Goal: Task Accomplishment & Management: Complete application form

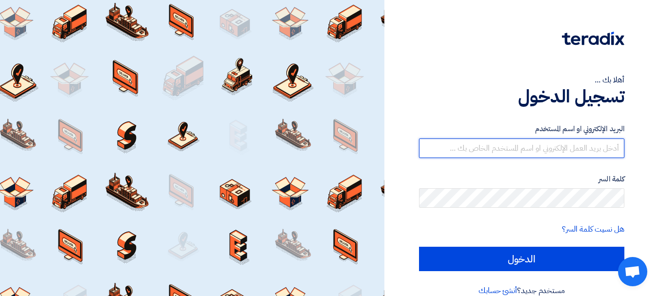
click at [539, 148] on input "text" at bounding box center [521, 148] width 205 height 20
type input "yasir@nabatat.com.sa"
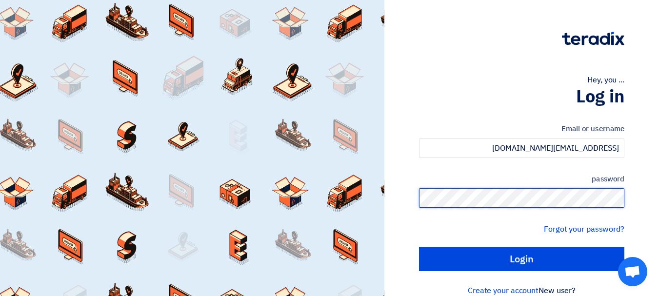
click at [419, 247] on input "Login" at bounding box center [521, 259] width 205 height 24
type input "Sign in"
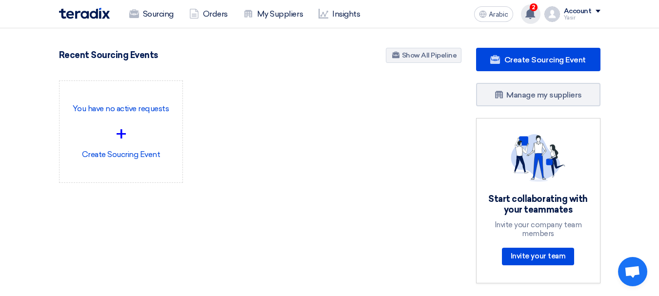
click at [534, 12] on use at bounding box center [530, 13] width 10 height 11
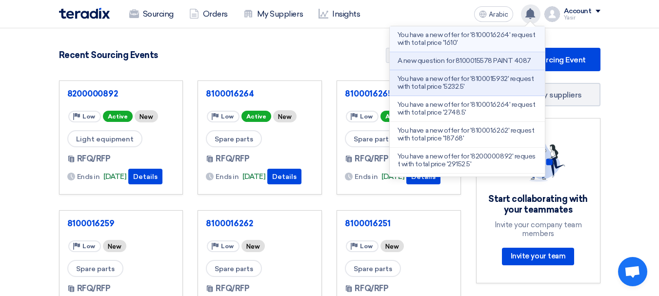
click at [468, 39] on font "You have a new offer for '8100016264' request with total price '1610'" at bounding box center [465, 39] width 137 height 16
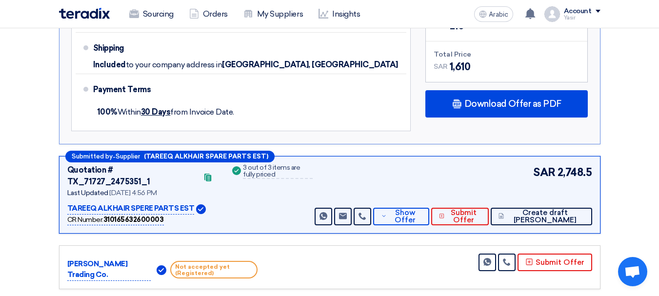
scroll to position [642, 0]
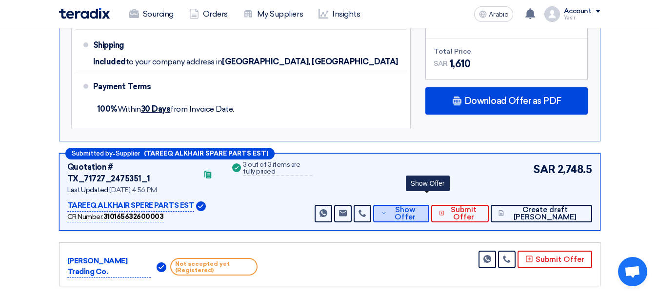
click at [415, 205] on font "Show Offer" at bounding box center [404, 213] width 21 height 16
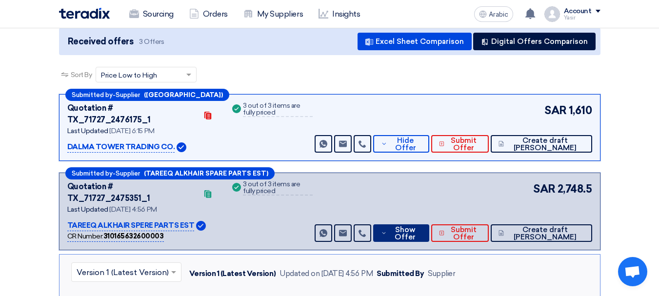
scroll to position [57, 0]
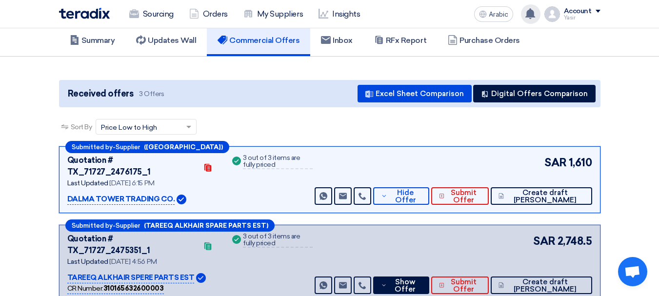
click at [529, 14] on use at bounding box center [530, 13] width 10 height 11
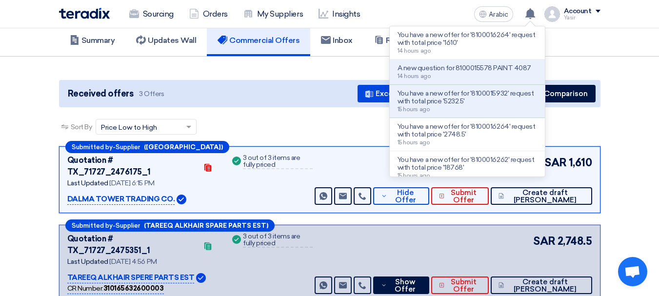
click at [504, 70] on font "A new question for 8100015578 PAINT 4087" at bounding box center [464, 68] width 134 height 8
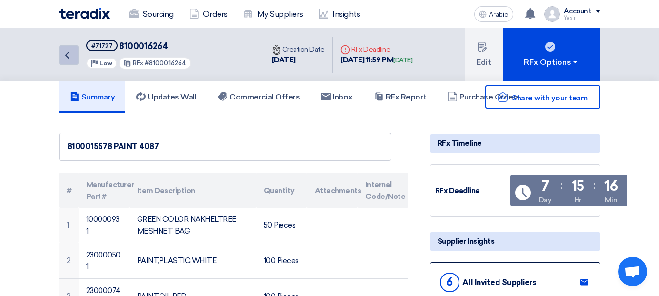
click at [75, 51] on link "Back" at bounding box center [69, 55] width 20 height 20
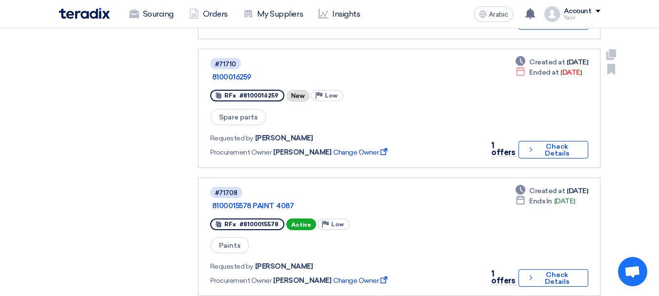
scroll to position [975, 0]
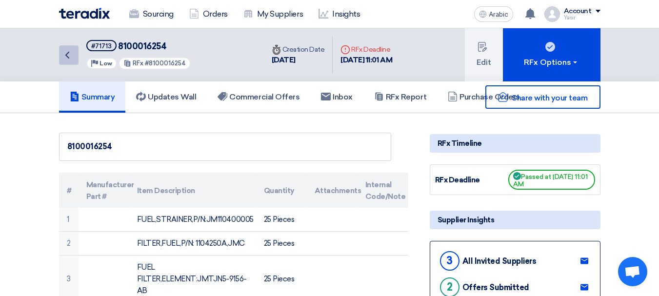
click at [69, 59] on icon "Back" at bounding box center [67, 55] width 12 height 12
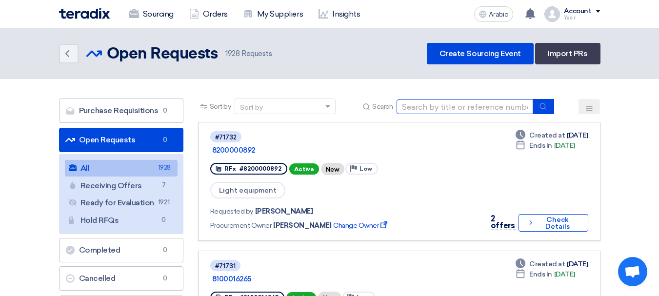
drag, startPoint x: 490, startPoint y: 109, endPoint x: 518, endPoint y: 107, distance: 27.9
click at [490, 109] on input at bounding box center [464, 106] width 137 height 15
paste input "8100016273"
type input "8100016273"
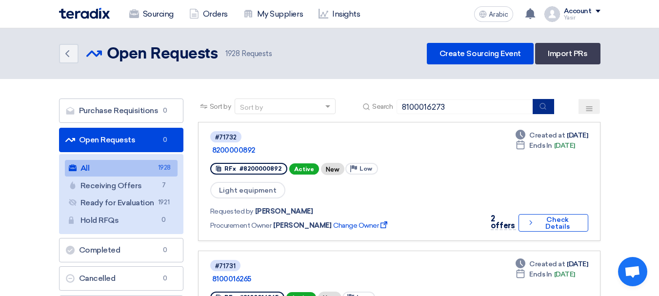
click at [536, 99] on button "submit" at bounding box center [542, 106] width 21 height 15
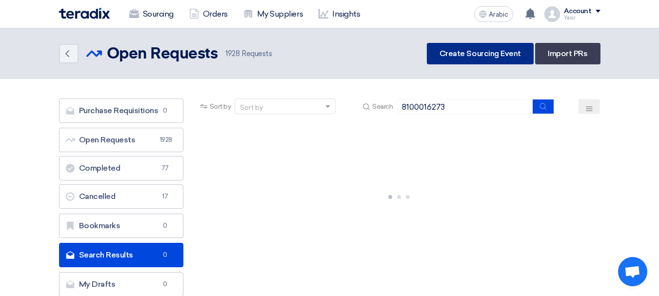
click at [470, 58] on link "Create Sourcing Event" at bounding box center [480, 53] width 107 height 21
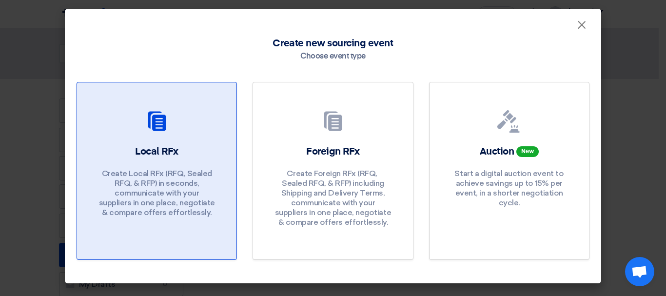
click at [204, 101] on link "Local RFx Create Local RFx (RFQ, ​​Sealed RFQ, & RFP) in seconds, communicate w…" at bounding box center [157, 171] width 160 height 178
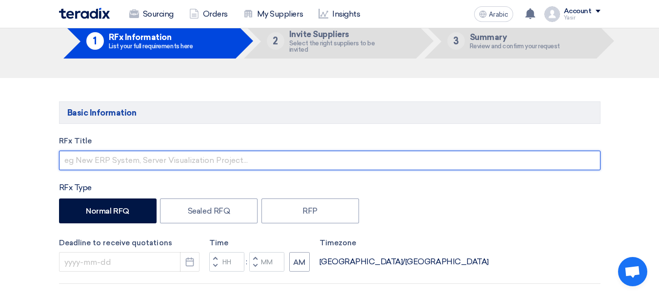
click at [130, 161] on input "text" at bounding box center [329, 161] width 541 height 20
paste input "8100016273"
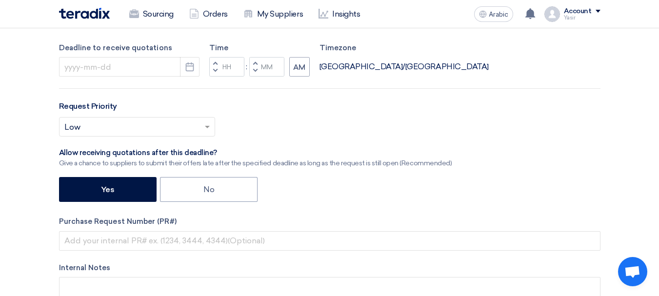
scroll to position [293, 0]
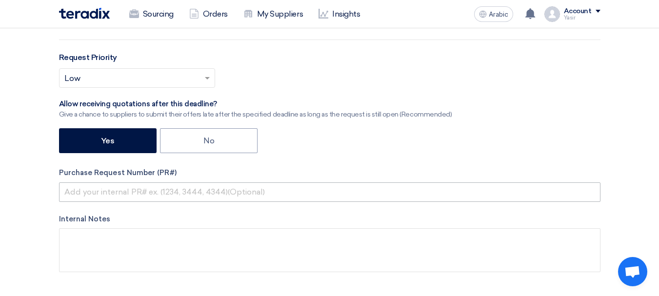
type input "8100016273"
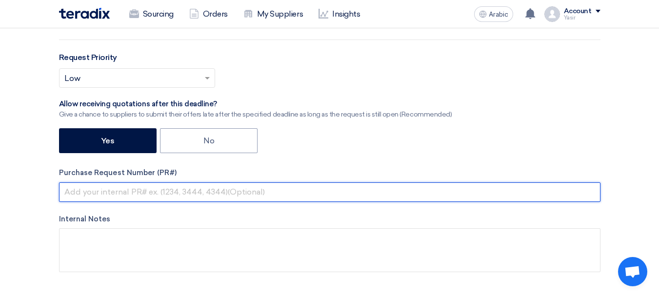
click at [114, 193] on input "text" at bounding box center [329, 192] width 541 height 20
paste input "8100016273"
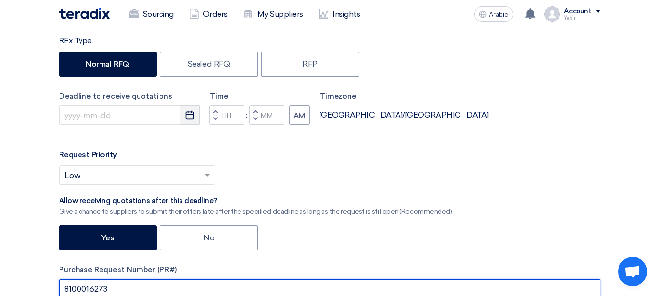
scroll to position [195, 0]
type input "8100016273"
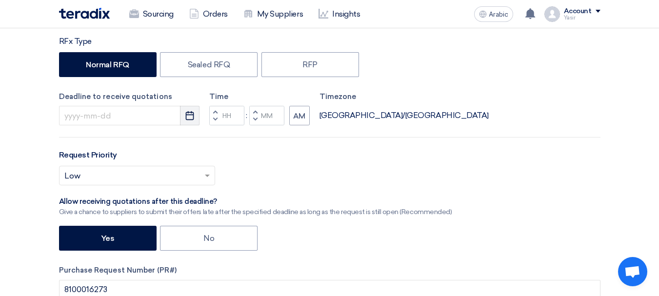
click at [185, 113] on icon "Pick a date" at bounding box center [190, 116] width 10 height 10
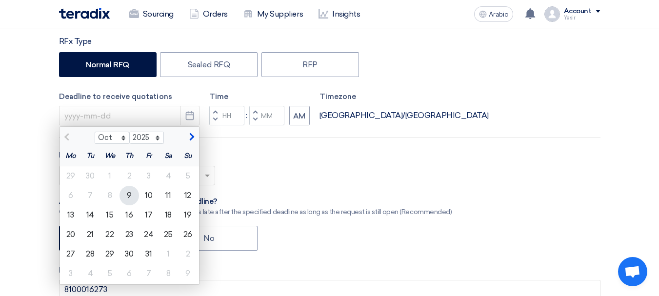
click at [127, 195] on font "9" at bounding box center [129, 195] width 5 height 9
type input "10/9/2025"
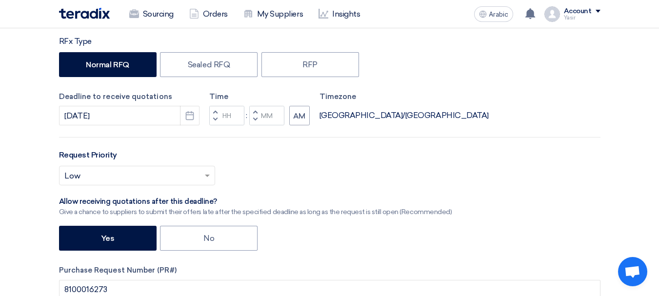
click at [218, 119] on button "Decrement hours" at bounding box center [215, 120] width 12 height 12
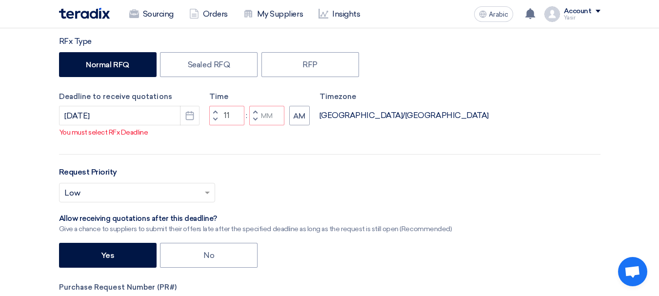
click at [212, 126] on button "Decrement hours" at bounding box center [215, 120] width 12 height 12
click at [216, 115] on span "button" at bounding box center [214, 112] width 3 height 6
click at [256, 122] on span "button" at bounding box center [254, 120] width 3 height 6
type input "10"
type input "59"
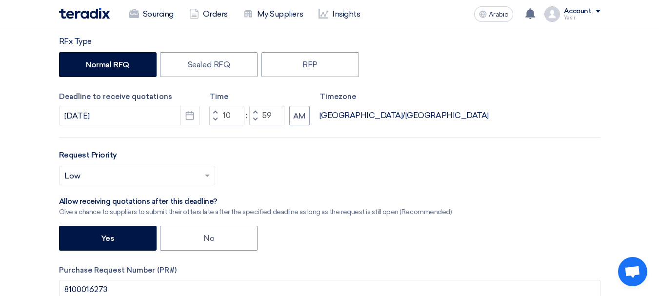
click at [214, 111] on span "button" at bounding box center [214, 112] width 3 height 6
type input "11"
click at [335, 166] on div "Select priority... × Low ×" at bounding box center [329, 179] width 541 height 27
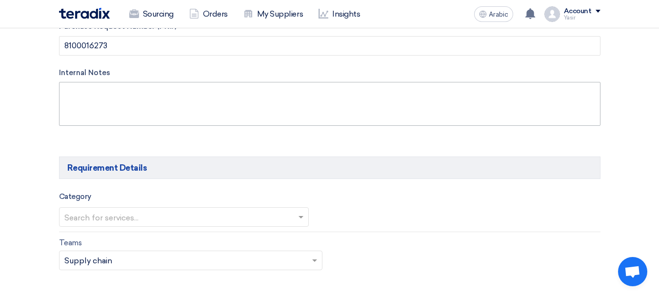
scroll to position [536, 0]
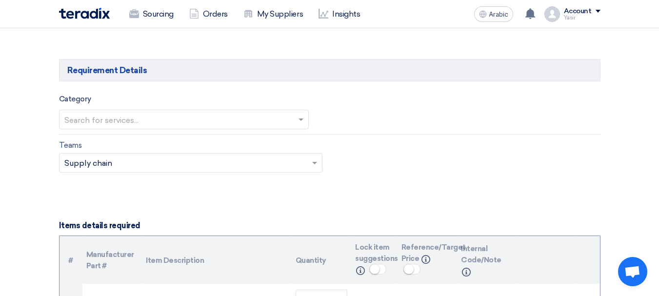
click at [148, 111] on div "Search for services..." at bounding box center [184, 120] width 250 height 20
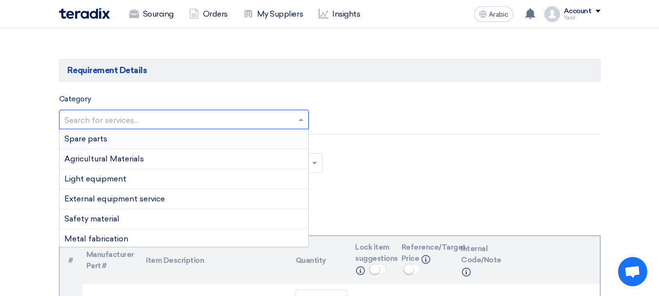
click at [98, 140] on font "Spare parts" at bounding box center [85, 138] width 43 height 9
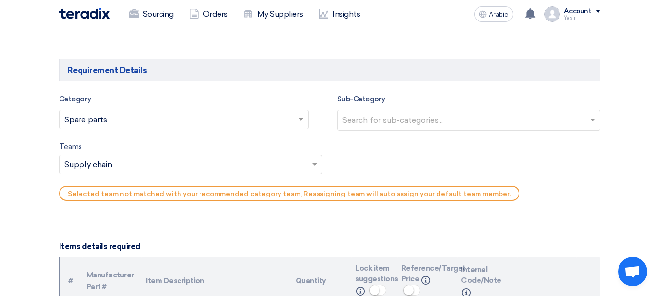
click at [439, 117] on input "text" at bounding box center [469, 121] width 255 height 16
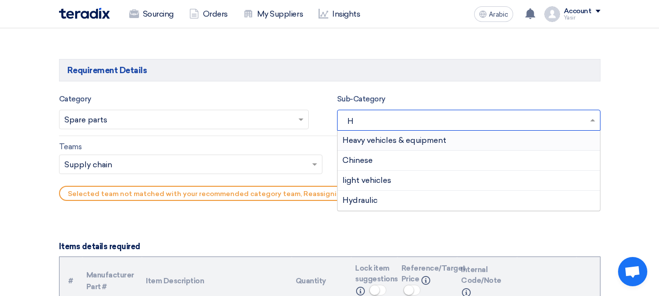
type input "HE"
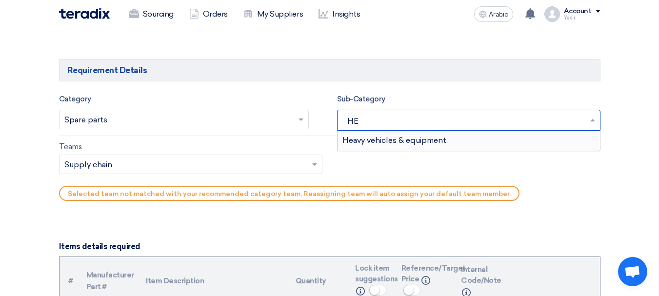
click at [398, 139] on font "Heavy vehicles & equipment" at bounding box center [394, 140] width 104 height 9
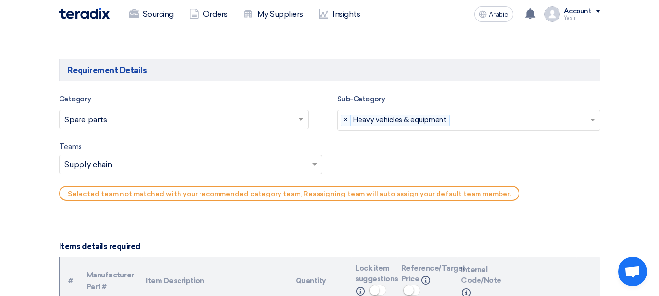
click at [118, 169] on input "text" at bounding box center [185, 165] width 243 height 16
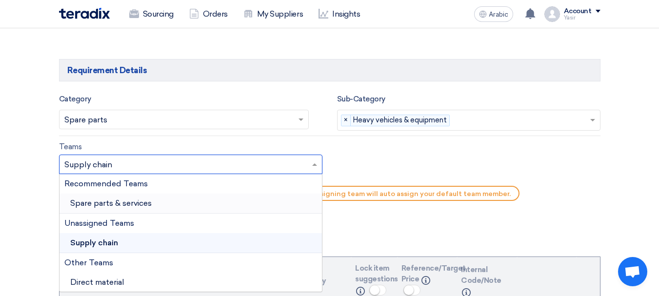
click at [97, 199] on font "Spare parts & services" at bounding box center [110, 202] width 81 height 9
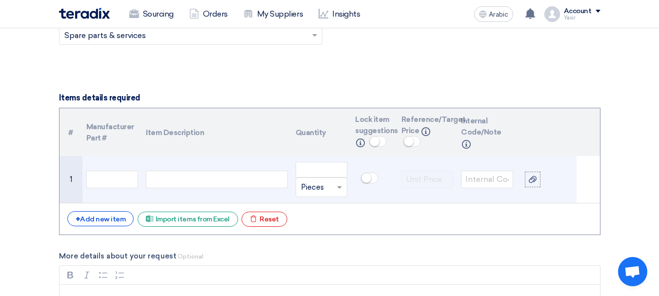
scroll to position [683, 0]
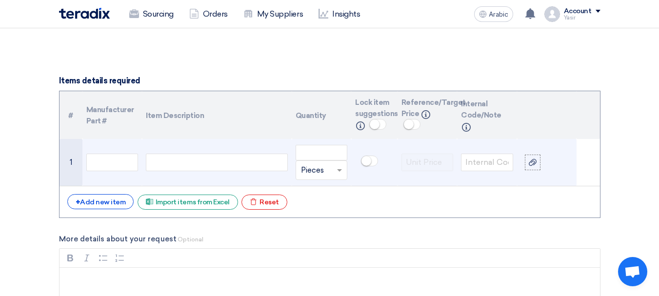
click at [187, 164] on div at bounding box center [216, 163] width 141 height 18
paste div
click at [126, 164] on input "text" at bounding box center [112, 163] width 52 height 18
click at [320, 155] on input "number" at bounding box center [321, 153] width 52 height 16
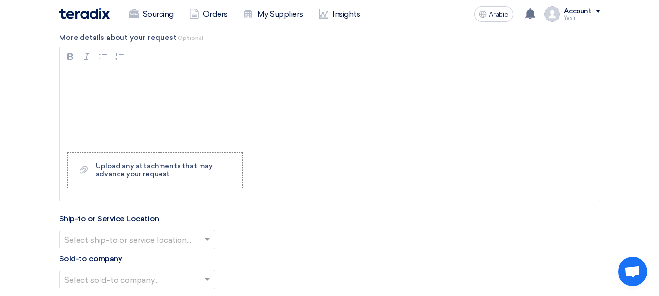
scroll to position [926, 0]
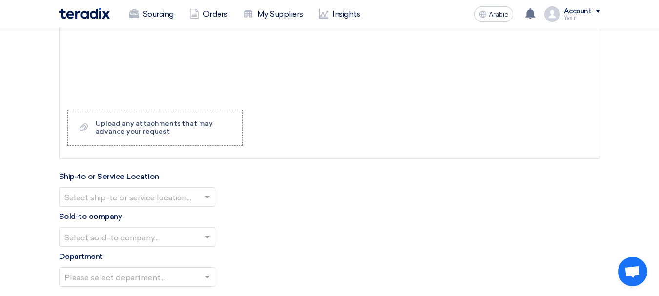
click at [141, 200] on input "text" at bounding box center [132, 198] width 136 height 16
type input "40"
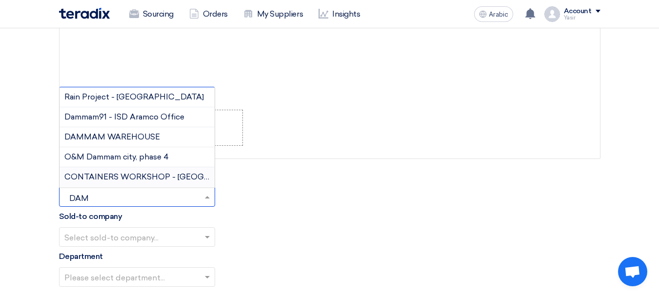
type input "DAMM"
click at [131, 129] on div "DAMMAM WAREHOUSE" at bounding box center [136, 137] width 155 height 20
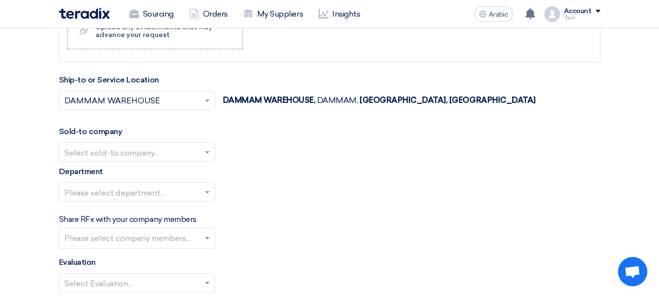
scroll to position [1024, 0]
click at [143, 158] on input "text" at bounding box center [132, 152] width 136 height 16
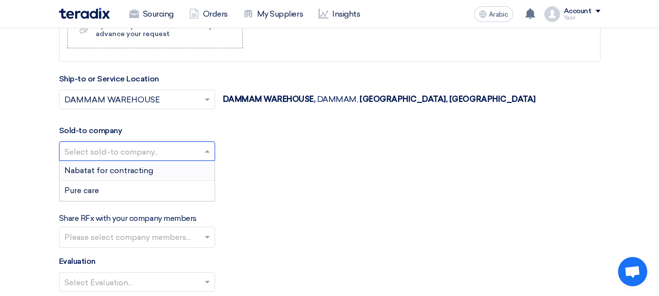
click at [121, 170] on font "Nabatat for contracting" at bounding box center [108, 170] width 89 height 9
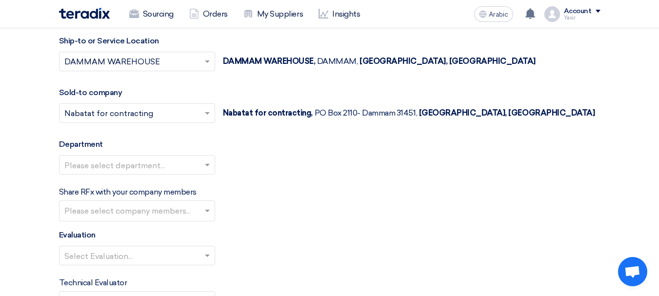
scroll to position [1073, 0]
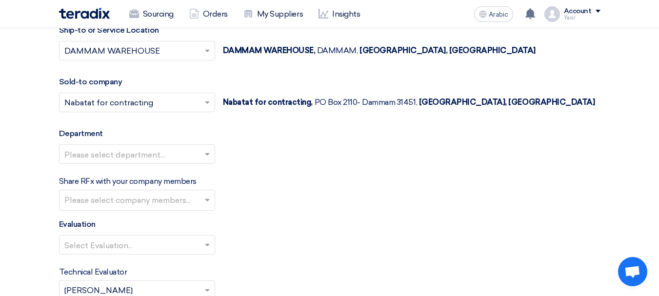
click at [149, 165] on div "Please select department..." at bounding box center [329, 157] width 541 height 27
click at [116, 143] on div "Department Please select department..." at bounding box center [329, 150] width 541 height 44
click at [117, 152] on input "text" at bounding box center [132, 155] width 136 height 16
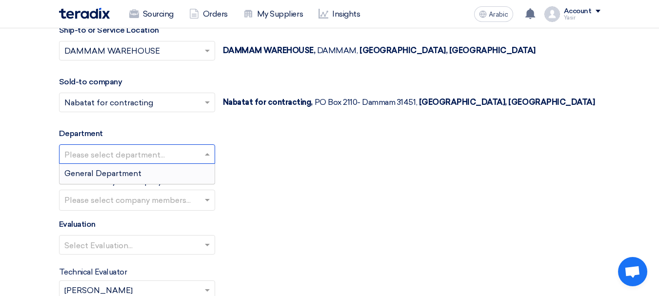
click at [105, 172] on font "General Department" at bounding box center [102, 173] width 77 height 9
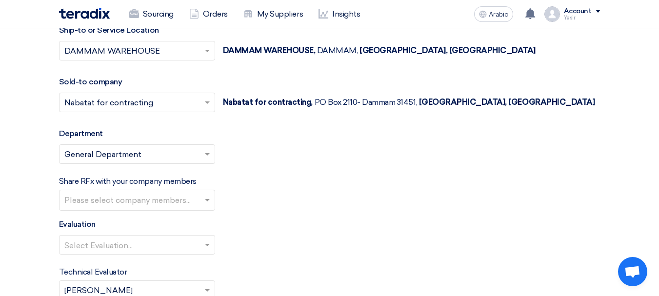
scroll to position [1121, 0]
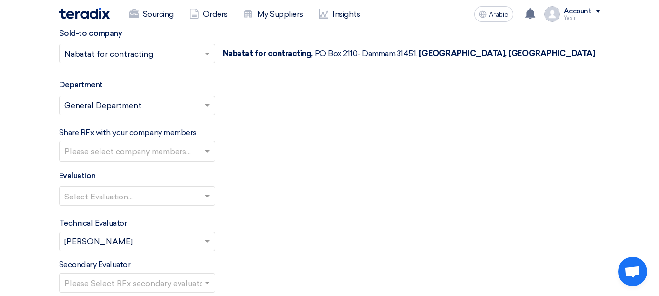
click at [90, 151] on input "text" at bounding box center [138, 152] width 148 height 16
click at [300, 185] on div "Evaluation Select Evaluation..." at bounding box center [329, 192] width 541 height 44
click at [133, 194] on input "text" at bounding box center [132, 197] width 136 height 16
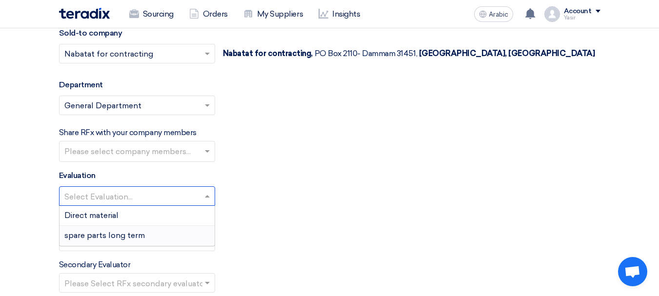
click at [108, 236] on font "spare parts long term" at bounding box center [104, 235] width 80 height 9
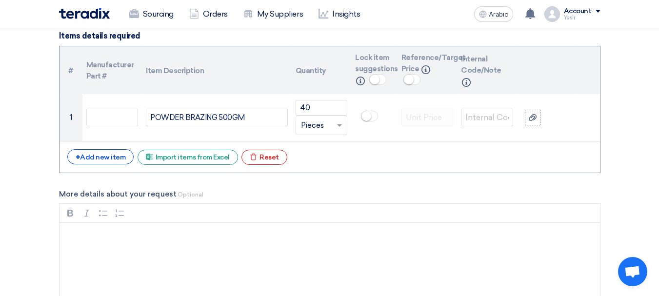
scroll to position [731, 0]
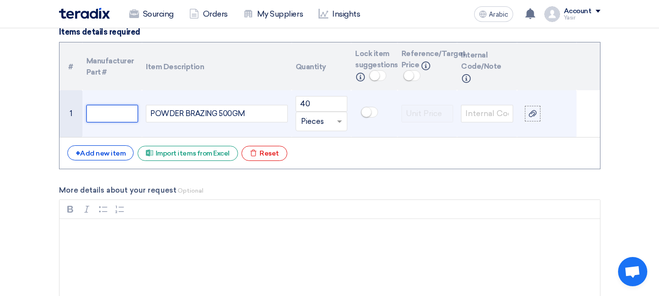
click at [102, 116] on input "text" at bounding box center [112, 114] width 52 height 18
paste input "POWDER TIER"
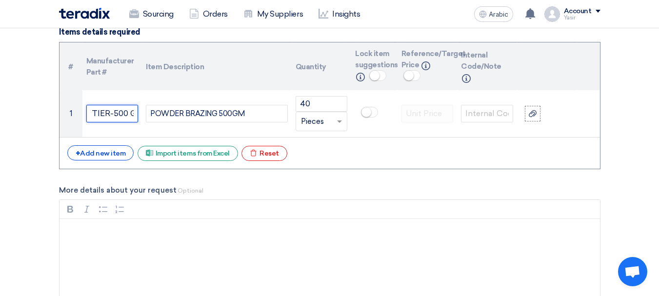
scroll to position [0, 46]
type input "POWDER TIER-500 GM"
click at [347, 176] on form "Basic Information RFx Title 8100016273 RFx Type Normal RFQ Sealed RFQ RFP Deadl…" at bounding box center [329, 246] width 541 height 1654
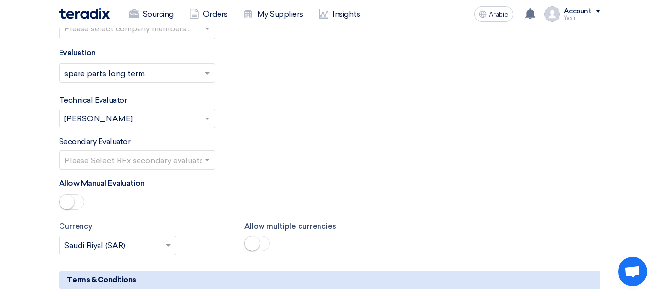
scroll to position [1268, 0]
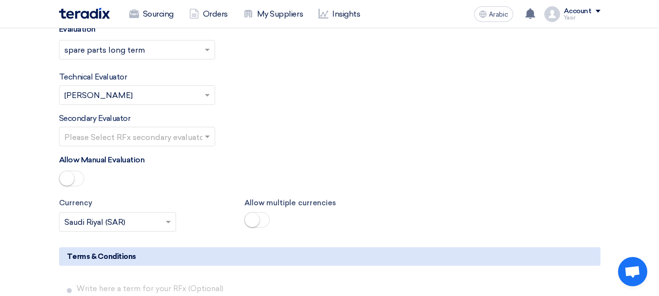
click at [115, 135] on input "text" at bounding box center [132, 137] width 136 height 16
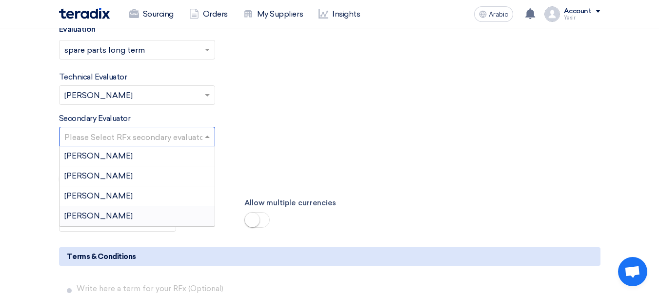
click at [81, 217] on font "[PERSON_NAME]" at bounding box center [98, 215] width 68 height 9
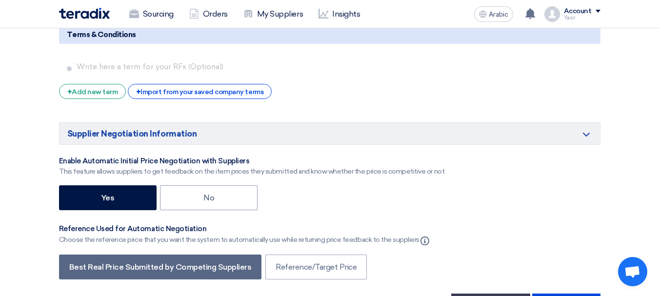
scroll to position [1560, 0]
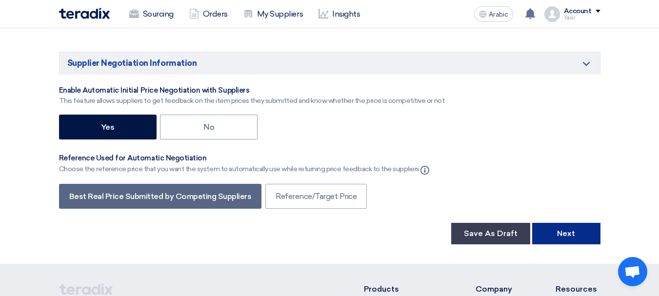
click at [544, 229] on button "Next" at bounding box center [566, 233] width 68 height 21
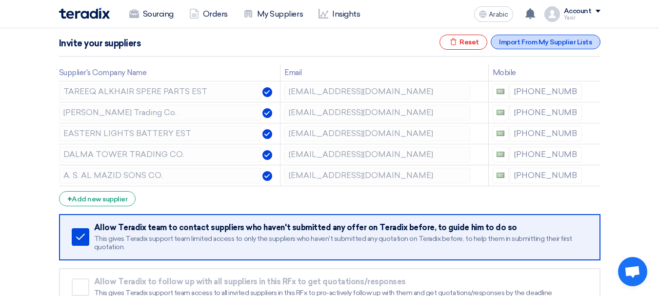
scroll to position [146, 0]
click at [590, 131] on icon at bounding box center [595, 134] width 17 height 17
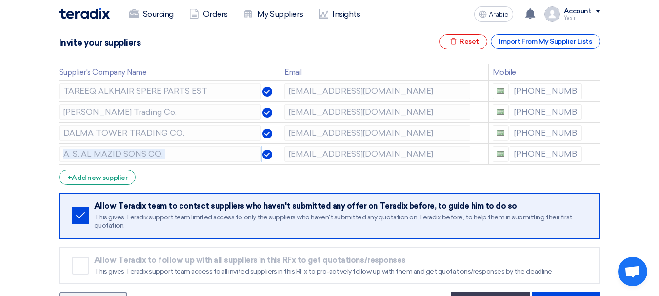
click at [0, 0] on icon at bounding box center [0, 0] width 0 height 0
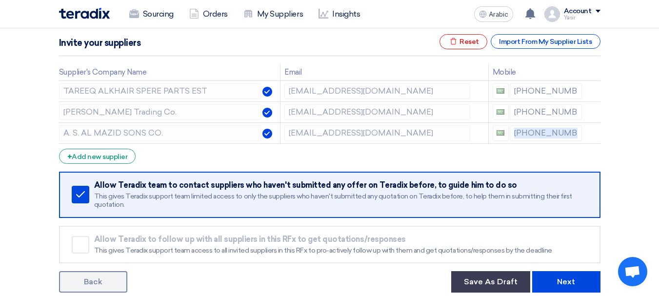
click at [0, 0] on icon at bounding box center [0, 0] width 0 height 0
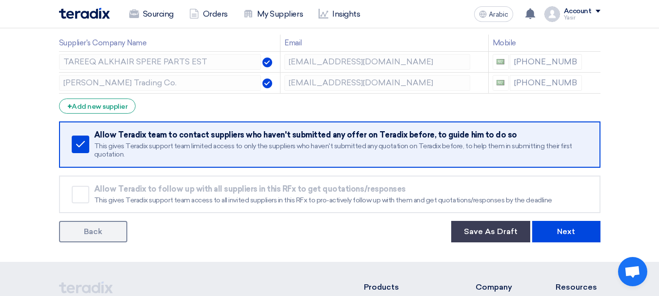
scroll to position [244, 0]
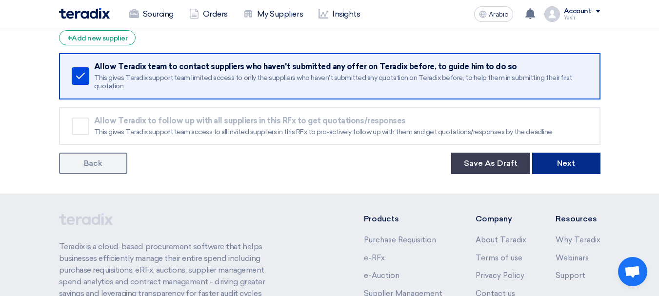
click at [572, 172] on button "Next" at bounding box center [566, 163] width 68 height 21
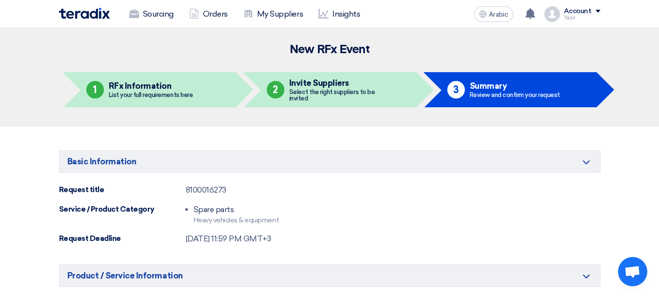
click at [214, 191] on font "8100016273" at bounding box center [206, 189] width 40 height 9
copy font "8100016273"
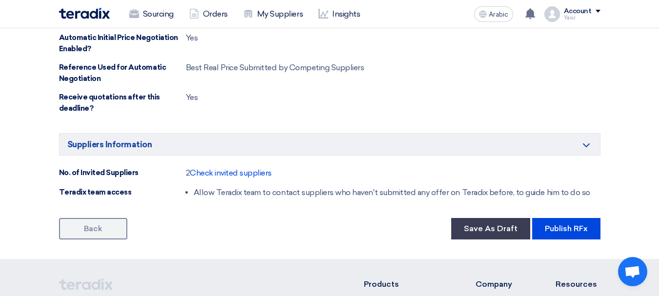
scroll to position [634, 0]
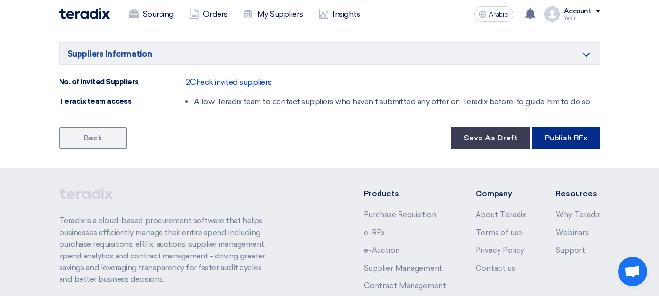
click at [571, 137] on font "Publish RFx" at bounding box center [566, 137] width 43 height 9
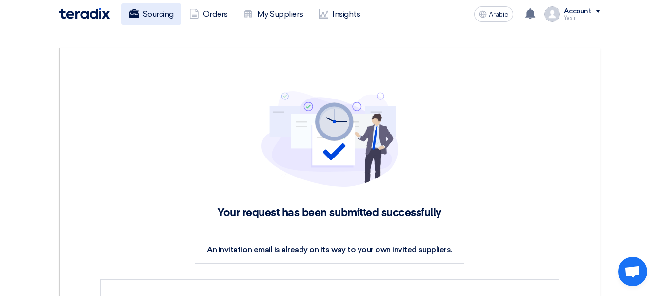
click at [141, 17] on link "Sourcing" at bounding box center [151, 13] width 60 height 21
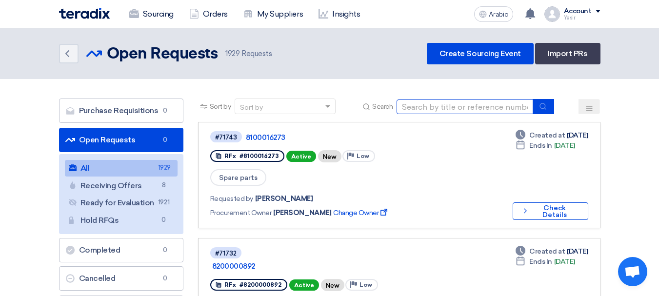
drag, startPoint x: 462, startPoint y: 106, endPoint x: 486, endPoint y: 114, distance: 24.5
click at [462, 106] on input at bounding box center [464, 106] width 137 height 15
paste input "8100016264"
type input "8100016264"
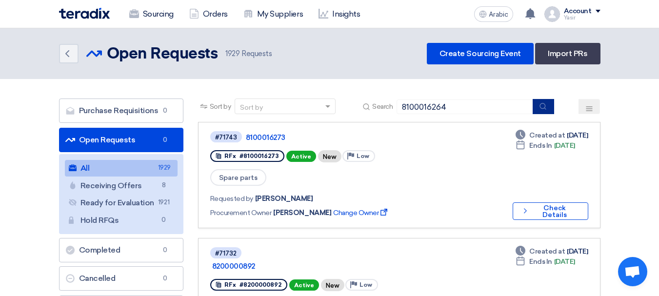
click at [546, 108] on icon "submit" at bounding box center [543, 106] width 8 height 8
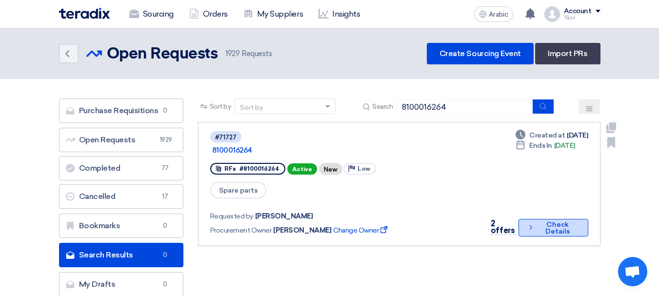
click at [545, 220] on font "Check Details" at bounding box center [557, 227] width 24 height 15
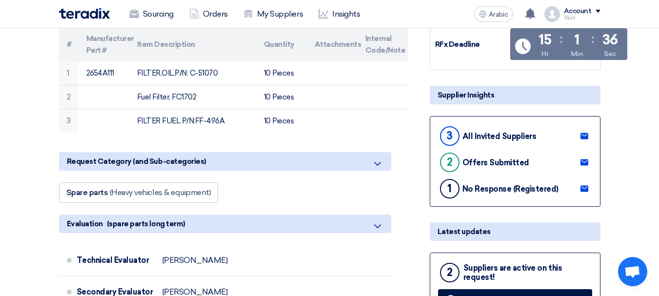
scroll to position [244, 0]
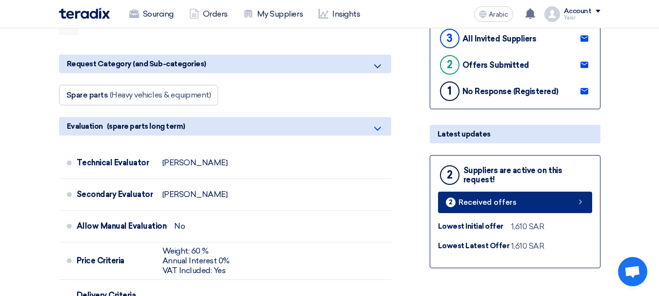
click at [544, 203] on link "2 Received offers" at bounding box center [515, 202] width 154 height 21
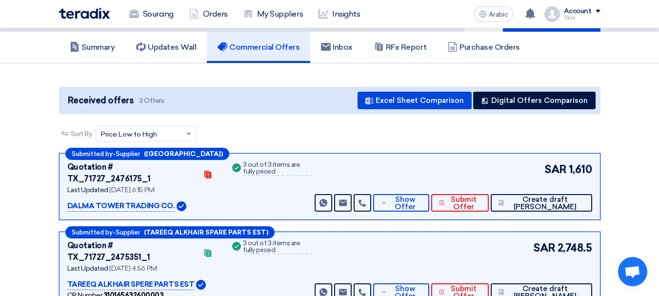
scroll to position [98, 0]
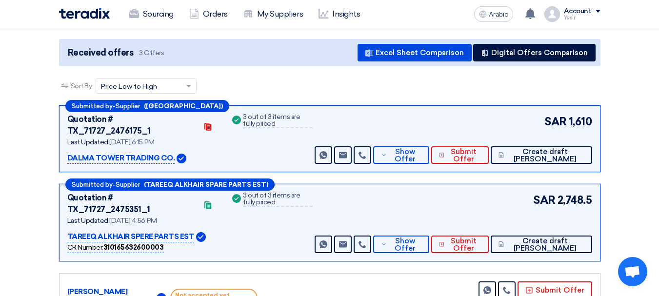
drag, startPoint x: 569, startPoint y: 120, endPoint x: 639, endPoint y: 124, distance: 69.8
click at [639, 124] on section "Received offers 3 Offers Excel Sheet Comparison Digital Offers Comparison Sort …" at bounding box center [329, 178] width 659 height 325
click at [659, 193] on html "Sourcing Orders My Suppliers Insights Arabic A You have a new offer for '810001…" at bounding box center [329, 231] width 659 height 659
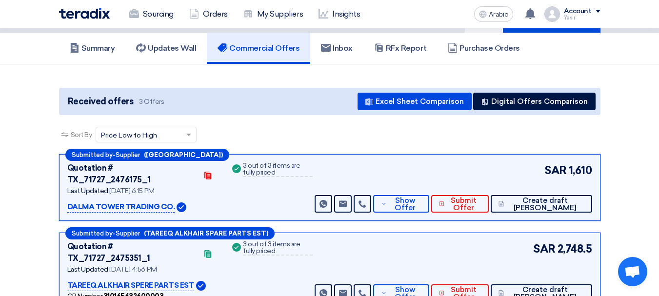
scroll to position [0, 0]
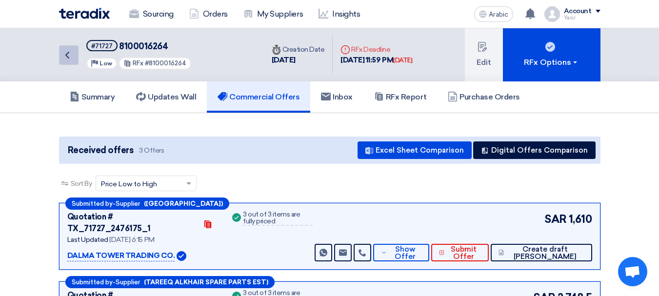
click at [74, 54] on link "Back" at bounding box center [69, 55] width 20 height 20
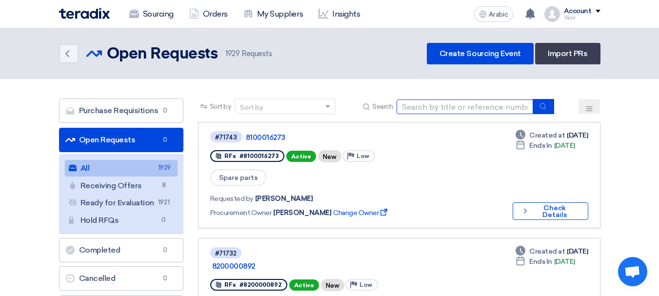
click at [475, 113] on input at bounding box center [464, 106] width 137 height 15
type input "16265"
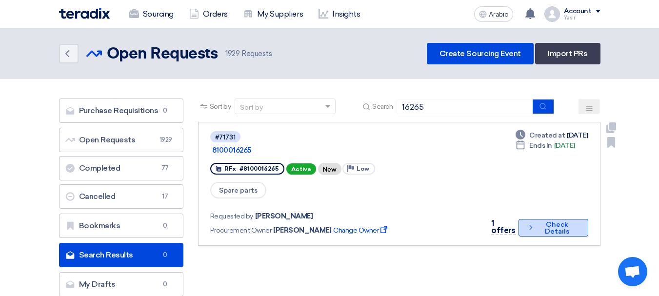
click at [545, 220] on font "Check Details" at bounding box center [557, 227] width 24 height 15
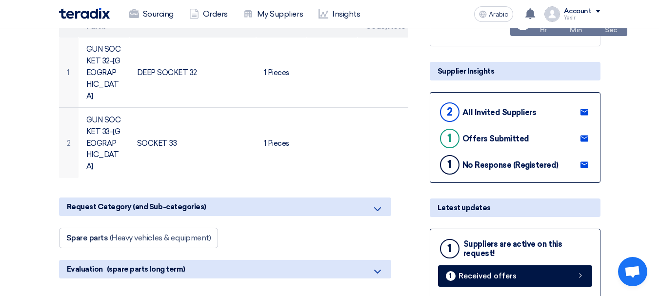
scroll to position [195, 0]
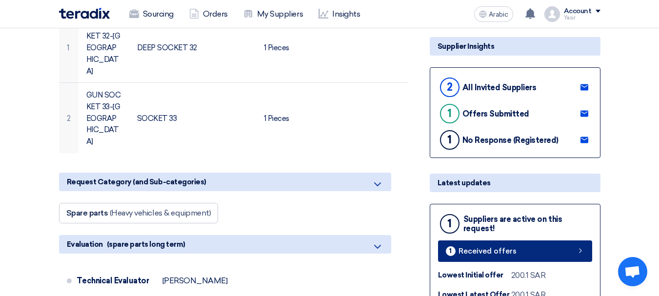
click at [505, 249] on font "Received offers" at bounding box center [487, 251] width 58 height 9
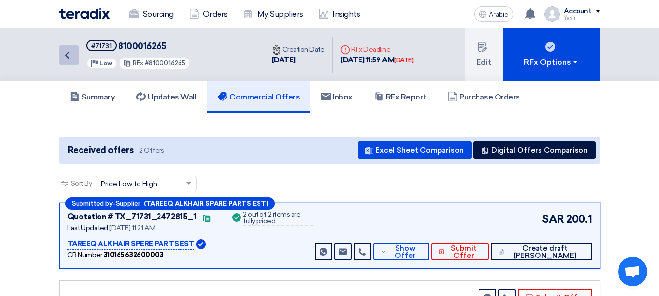
click at [63, 56] on icon "Back" at bounding box center [67, 55] width 12 height 12
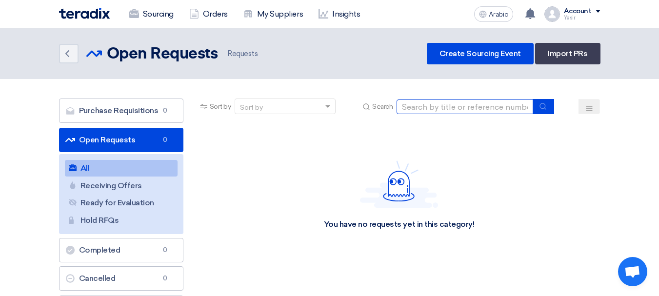
click at [403, 100] on input at bounding box center [464, 106] width 137 height 15
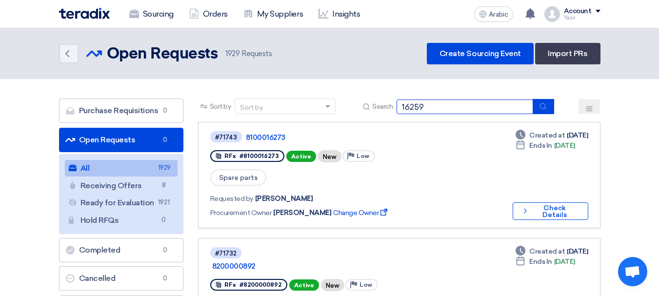
type input "16259"
click at [549, 111] on button "submit" at bounding box center [542, 106] width 21 height 15
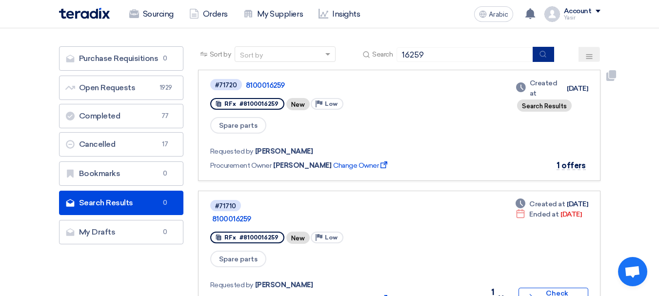
scroll to position [146, 0]
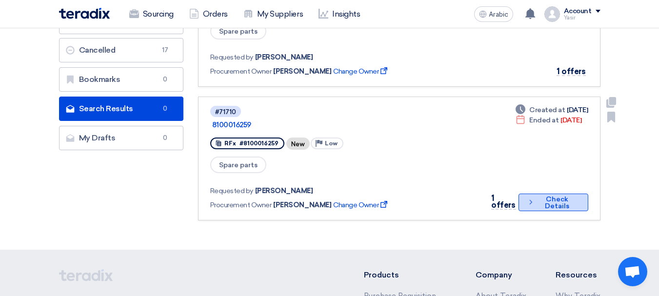
click at [533, 194] on button "Check details Check Details" at bounding box center [553, 203] width 70 height 18
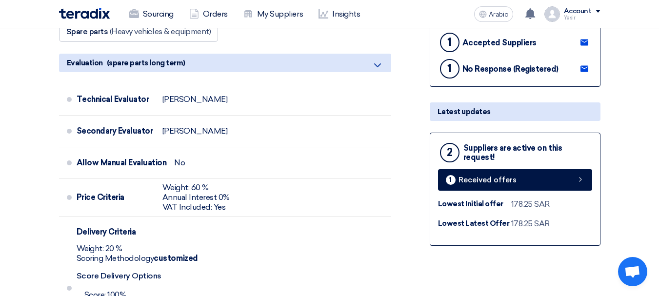
scroll to position [341, 0]
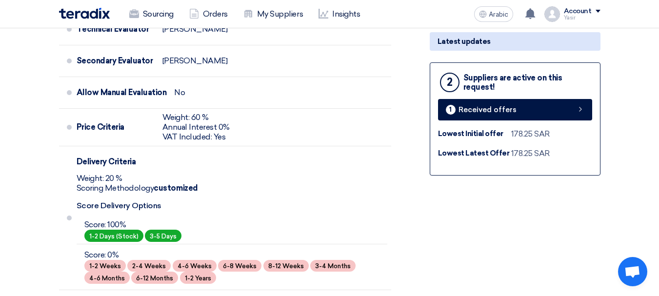
click at [523, 122] on div "2 Suppliers are active on this request! 1 Received offers Lowest Initial offer …" at bounding box center [514, 118] width 171 height 113
click at [517, 121] on div "2 Suppliers are active on this request! 1 Received offers Lowest Initial offer …" at bounding box center [514, 118] width 171 height 113
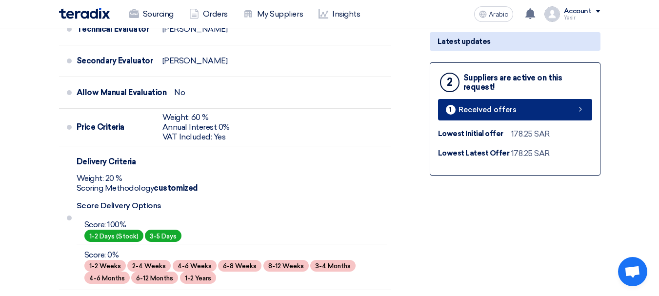
click at [525, 113] on link "1 Received offers" at bounding box center [515, 109] width 154 height 21
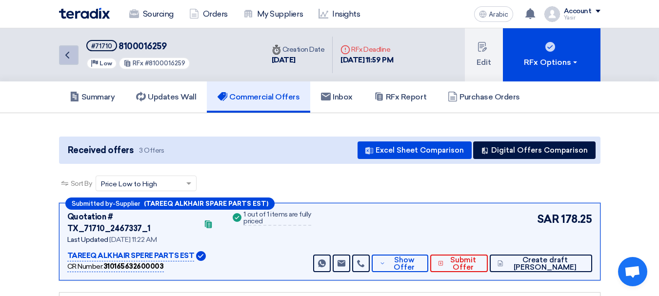
click at [75, 61] on link "Back" at bounding box center [69, 55] width 20 height 20
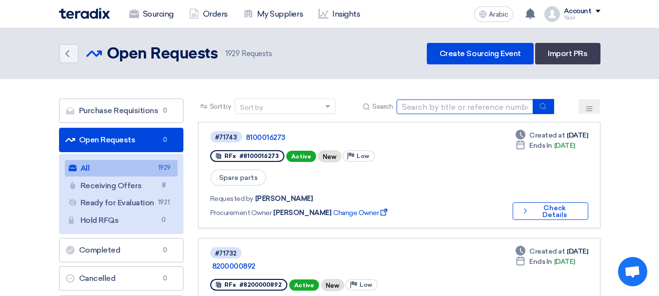
click at [416, 112] on input at bounding box center [464, 106] width 137 height 15
type input "16243"
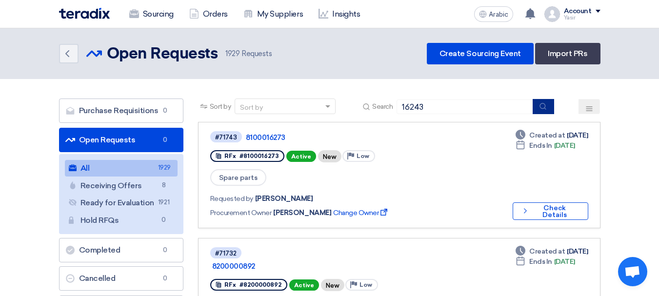
click at [542, 106] on icon "submit" at bounding box center [543, 106] width 8 height 8
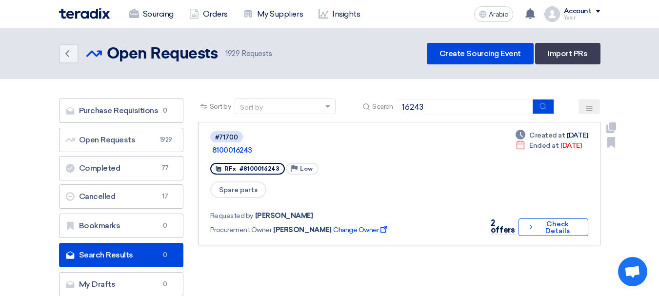
click at [553, 217] on div "2 offers Check details Check Details" at bounding box center [536, 227] width 104 height 20
click at [555, 220] on font "Check Details" at bounding box center [557, 227] width 24 height 15
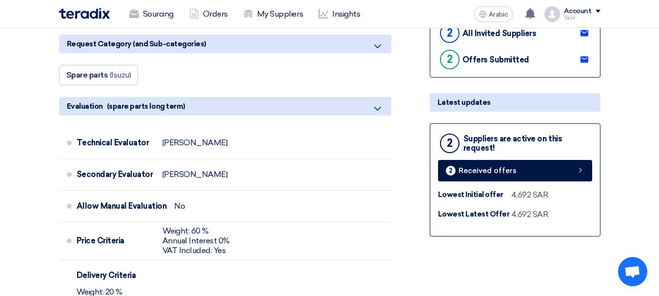
scroll to position [195, 0]
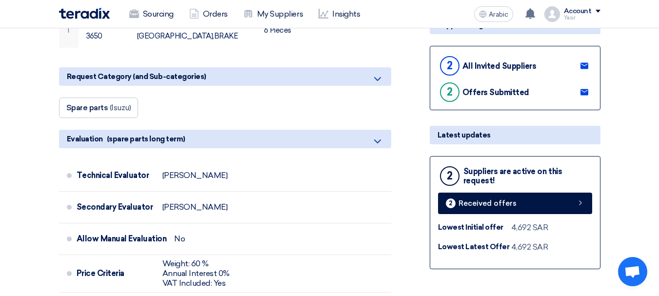
click at [561, 189] on div "2 Suppliers are active on this request! 2 Received offers Lowest Initial offer …" at bounding box center [514, 212] width 171 height 113
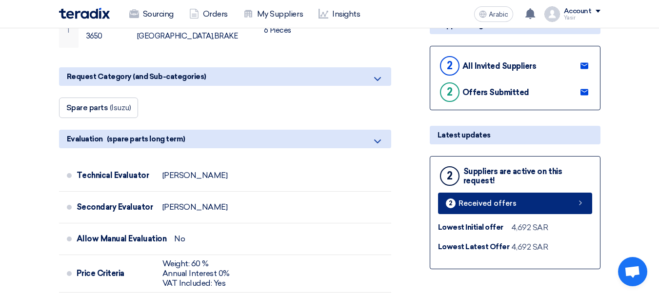
click at [559, 204] on link "2 Received offers" at bounding box center [515, 203] width 154 height 21
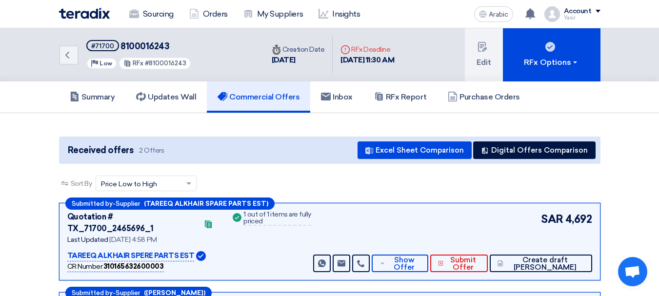
scroll to position [98, 0]
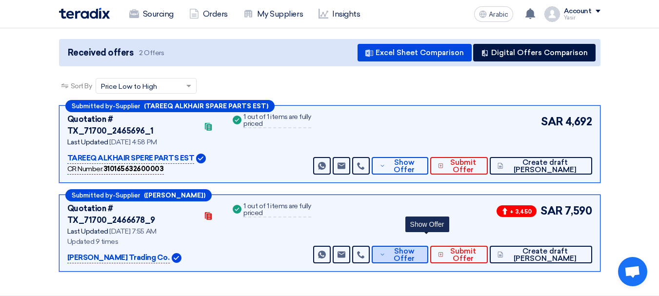
click at [420, 248] on span "Show Offer" at bounding box center [404, 255] width 32 height 15
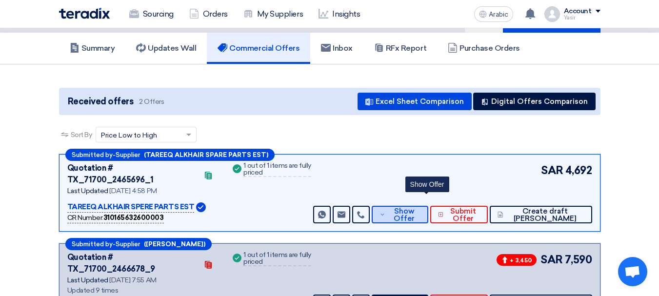
click at [414, 207] on font "Show Offer" at bounding box center [403, 215] width 21 height 16
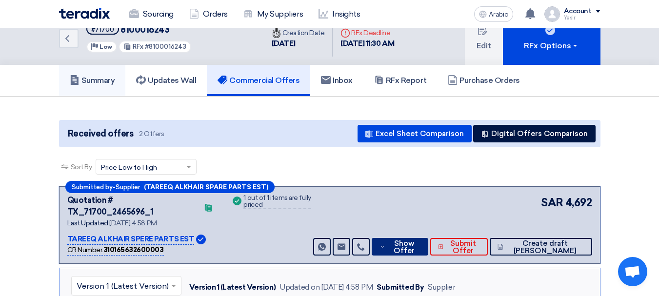
scroll to position [0, 0]
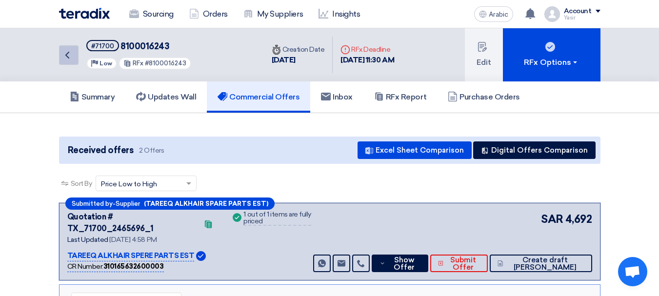
click at [75, 51] on link "Back" at bounding box center [69, 55] width 20 height 20
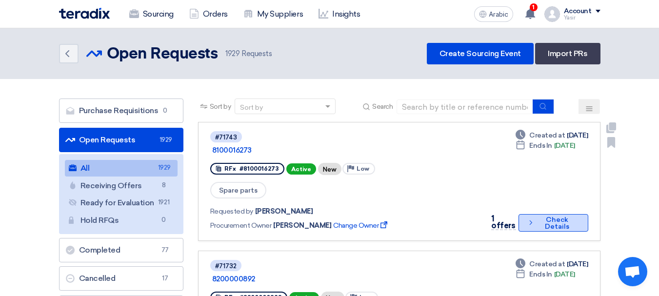
click at [560, 215] on font "Check Details" at bounding box center [557, 222] width 24 height 15
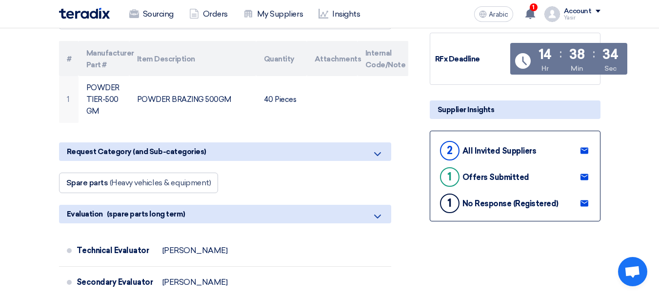
scroll to position [146, 0]
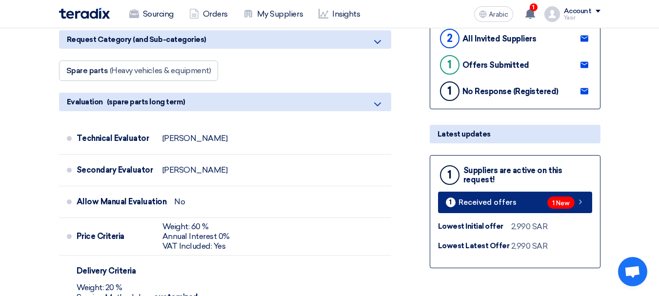
click at [535, 205] on link "1 Received offers 1 New" at bounding box center [515, 202] width 154 height 21
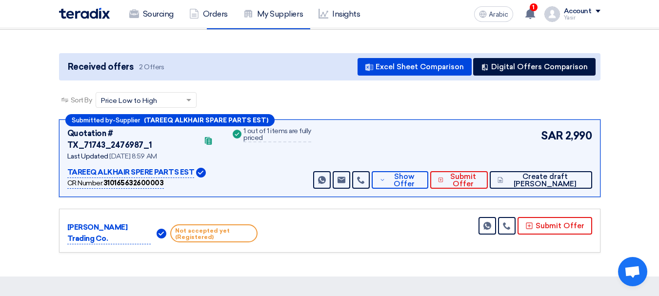
scroll to position [53, 0]
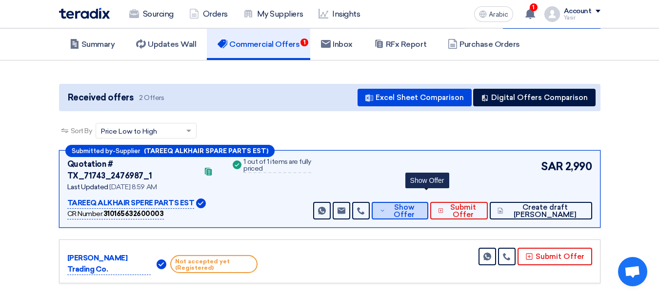
click at [414, 205] on font "Show Offer" at bounding box center [403, 211] width 21 height 16
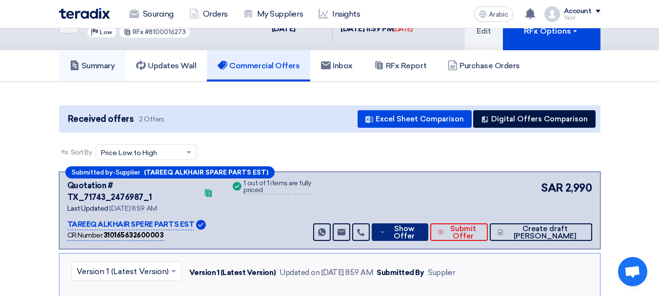
scroll to position [0, 0]
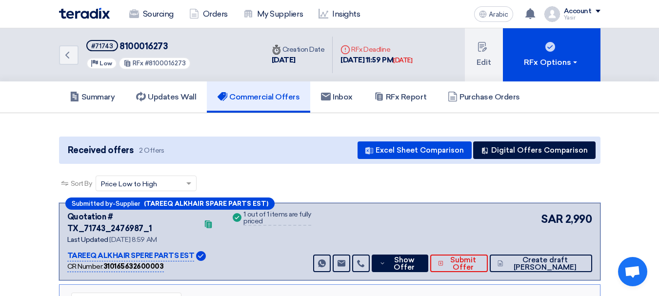
click at [79, 63] on div "Back #71743 8100016273 Priority Low RFx #8100016273" at bounding box center [161, 54] width 205 height 53
click at [77, 60] on link "Back" at bounding box center [69, 55] width 20 height 20
